Goal: Information Seeking & Learning: Learn about a topic

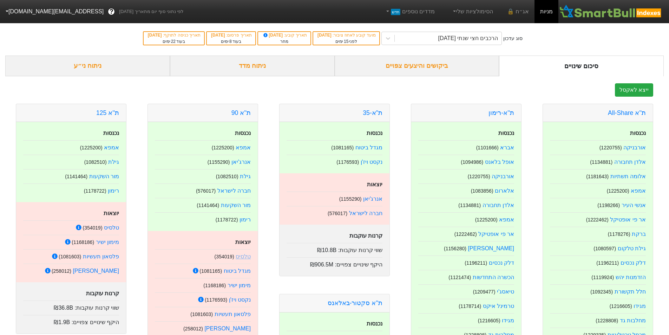
click at [243, 257] on link "טלסיס" at bounding box center [243, 256] width 15 height 6
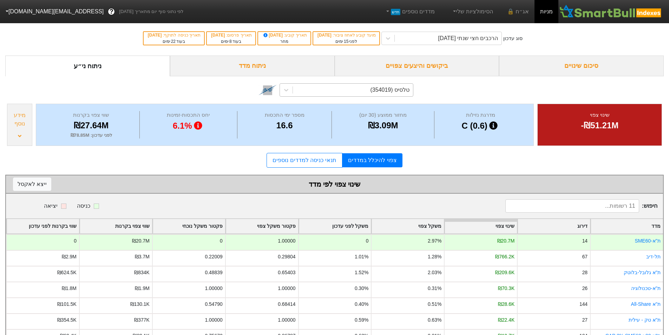
click at [406, 89] on div "טלסיס (354019)" at bounding box center [390, 90] width 39 height 8
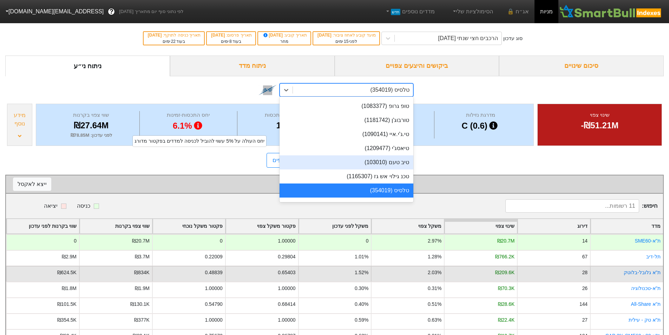
scroll to position [86, 0]
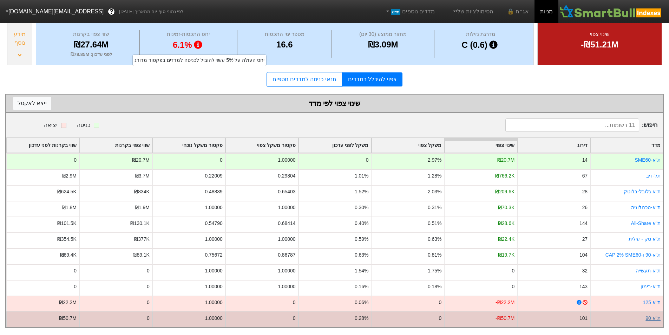
click at [652, 315] on link "ת''א 90" at bounding box center [653, 318] width 15 height 6
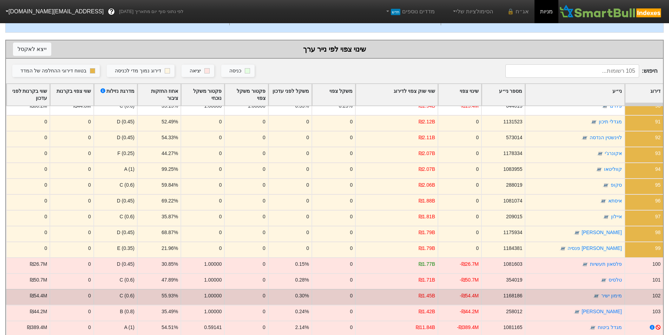
scroll to position [105, 0]
